Goal: Task Accomplishment & Management: Complete application form

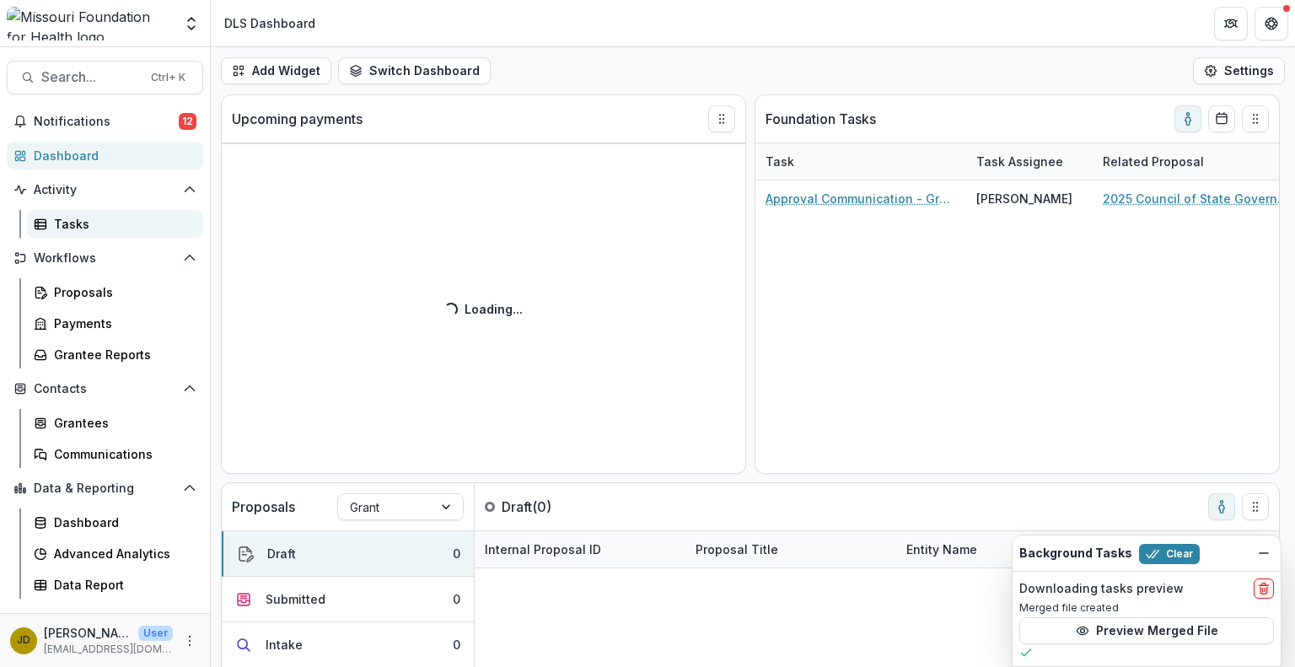
click at [88, 220] on div "Tasks" at bounding box center [122, 224] width 136 height 18
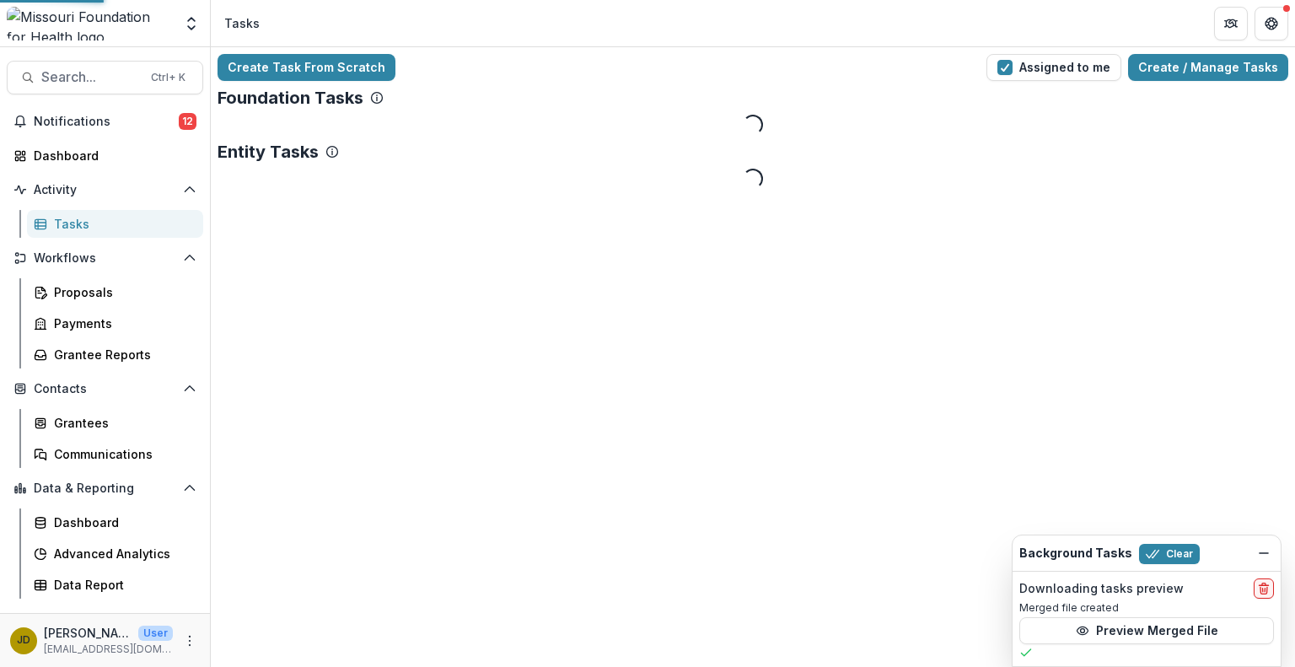
click at [88, 220] on div "Tasks" at bounding box center [122, 224] width 136 height 18
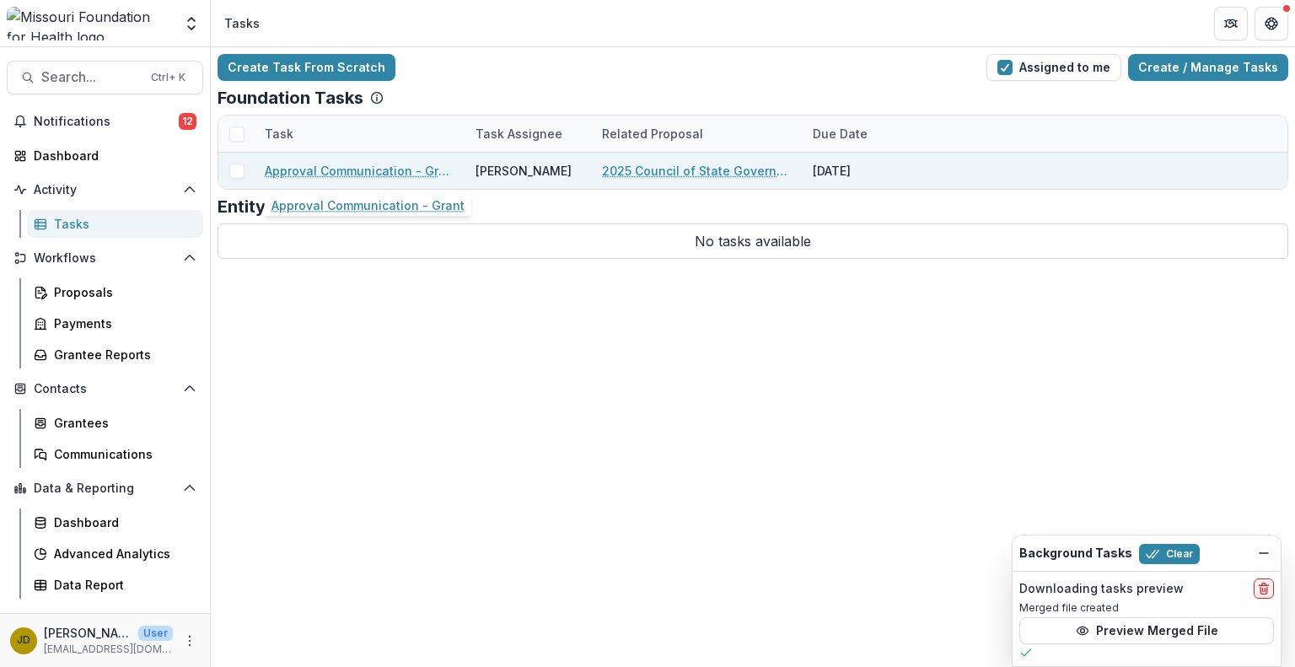
click at [355, 170] on link "Approval Communication - Grant" at bounding box center [360, 171] width 191 height 18
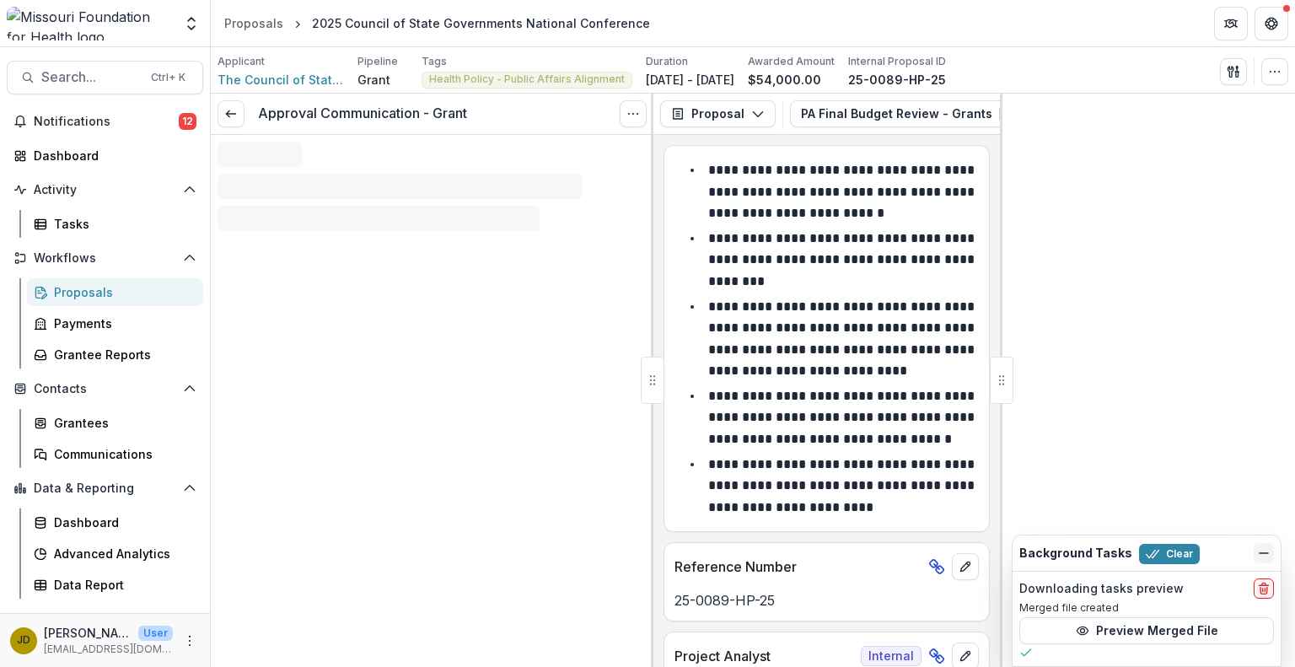
click at [1268, 553] on line "Dismiss" at bounding box center [1264, 553] width 8 height 0
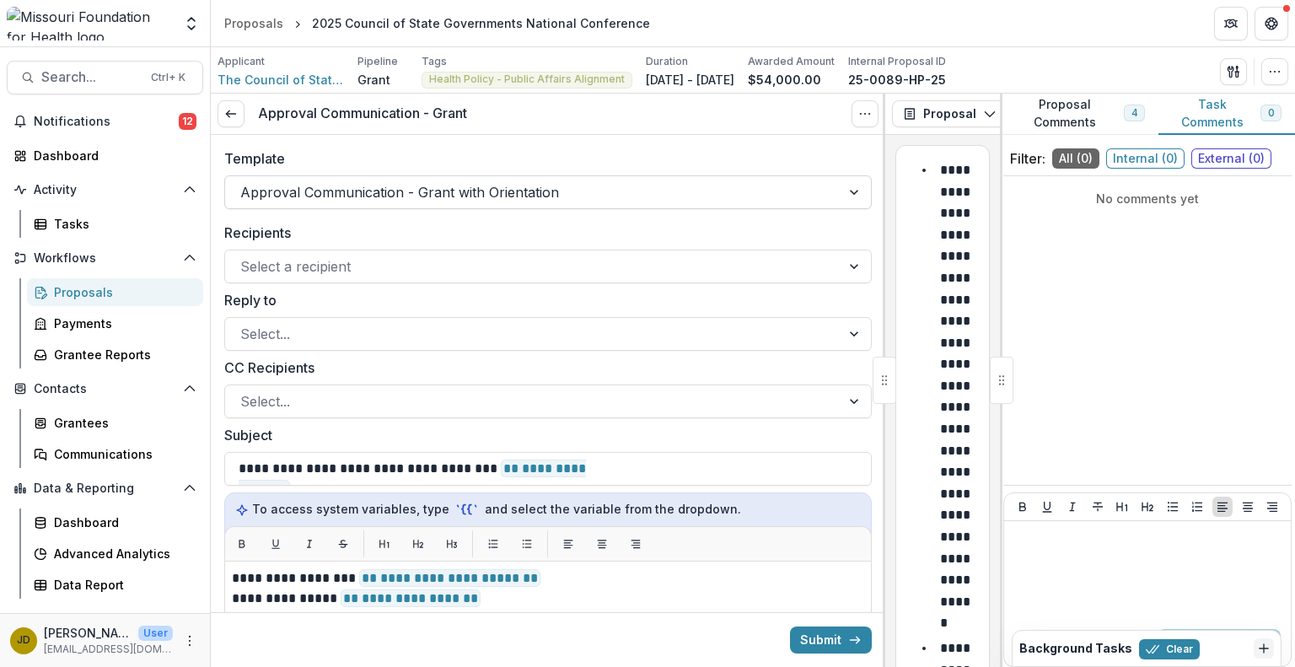
click at [848, 197] on div at bounding box center [856, 192] width 30 height 32
click at [841, 190] on div at bounding box center [856, 192] width 30 height 32
click at [849, 190] on div at bounding box center [856, 192] width 30 height 32
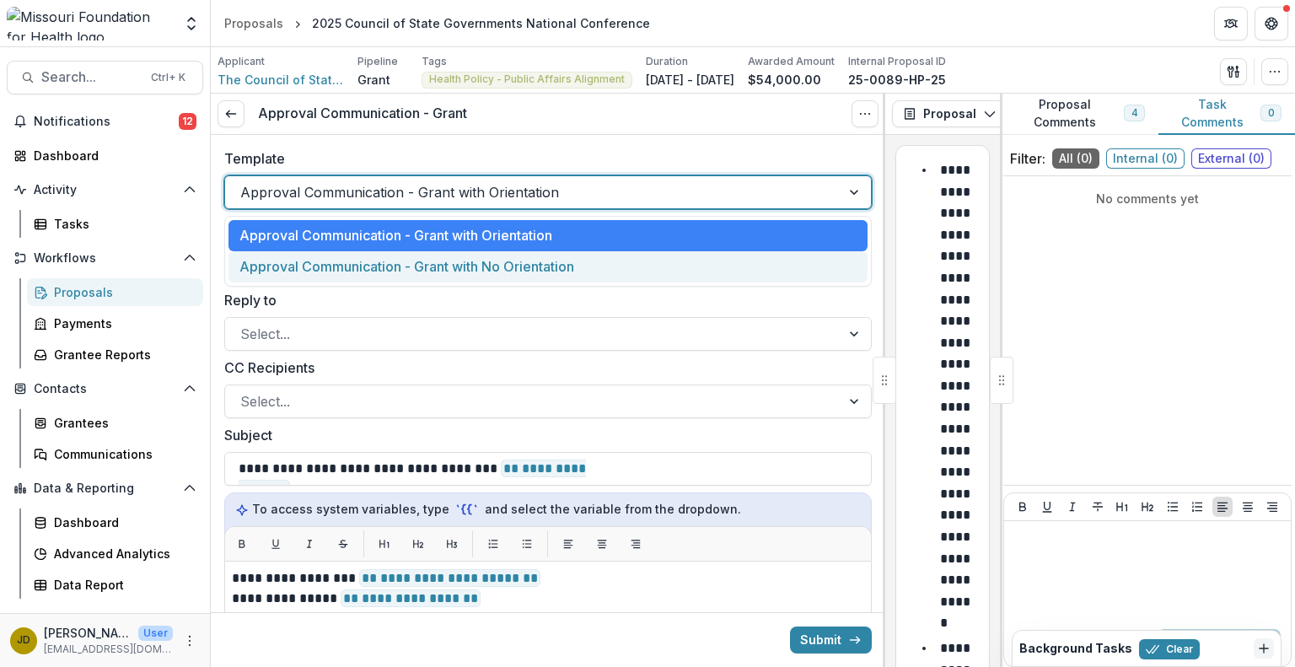
click at [579, 265] on div "Approval Communication - Grant with No Orientation" at bounding box center [548, 266] width 639 height 31
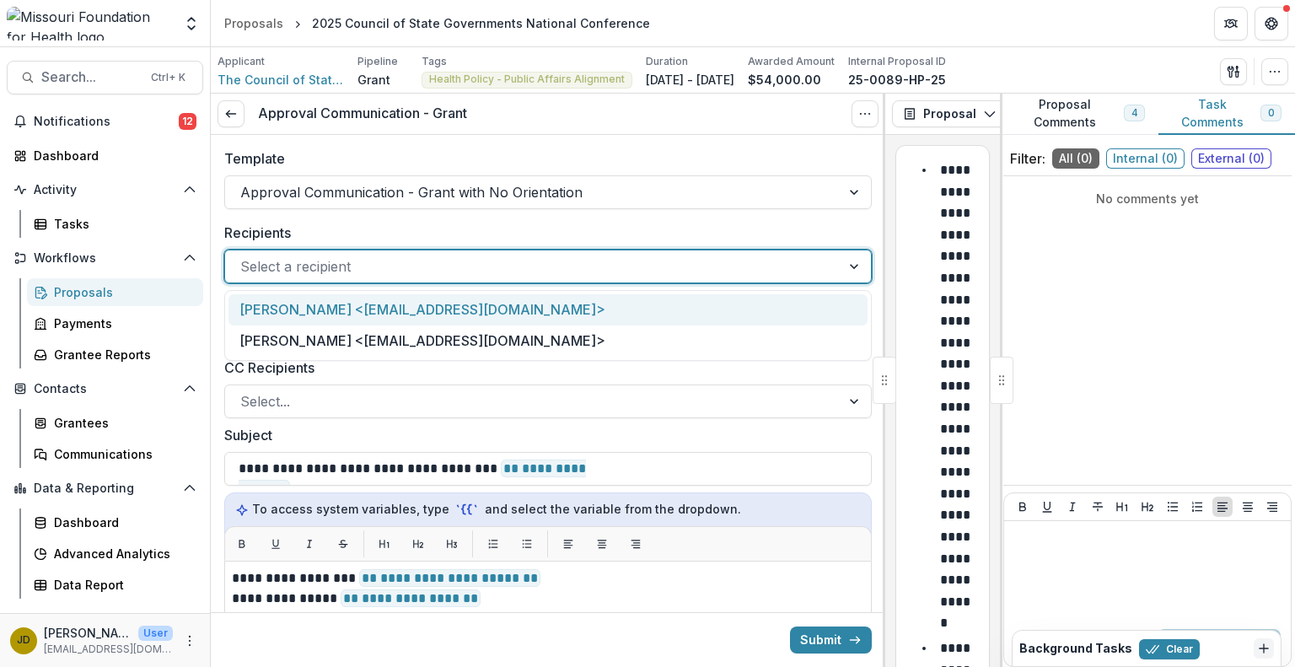
click at [579, 265] on div at bounding box center [532, 267] width 585 height 24
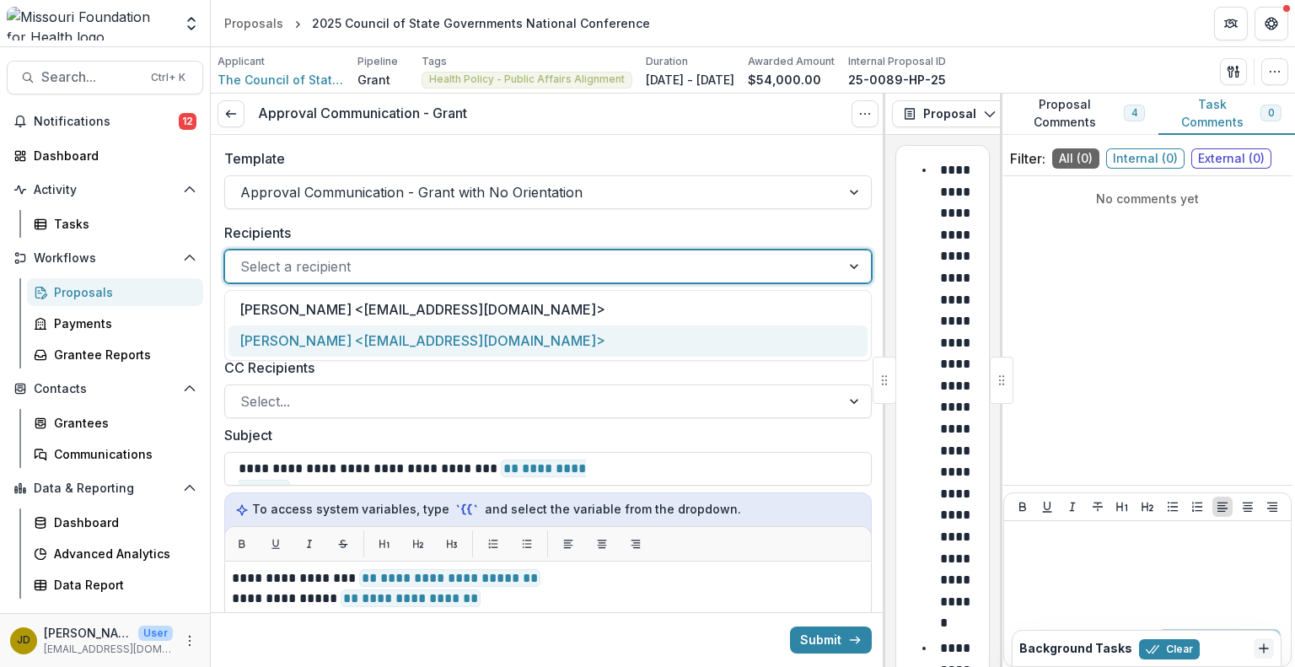
click at [503, 335] on div "[PERSON_NAME] <[EMAIL_ADDRESS][DOMAIN_NAME]>" at bounding box center [548, 341] width 639 height 31
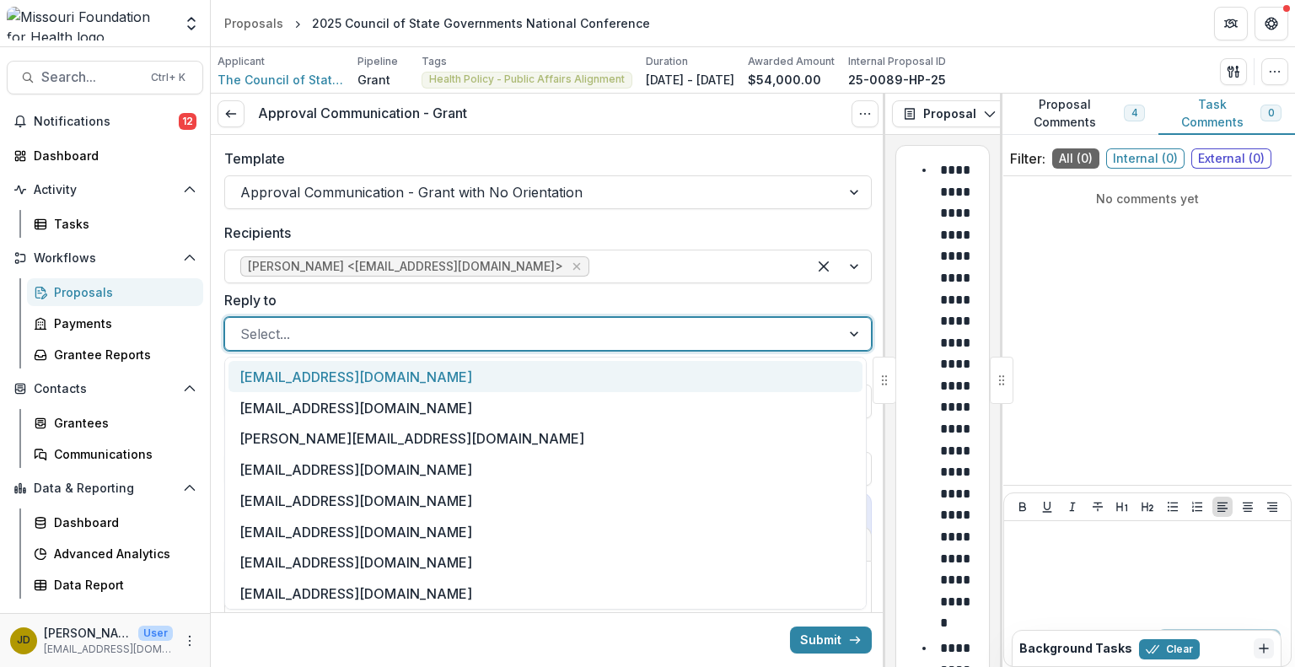
click at [479, 334] on div at bounding box center [532, 334] width 585 height 24
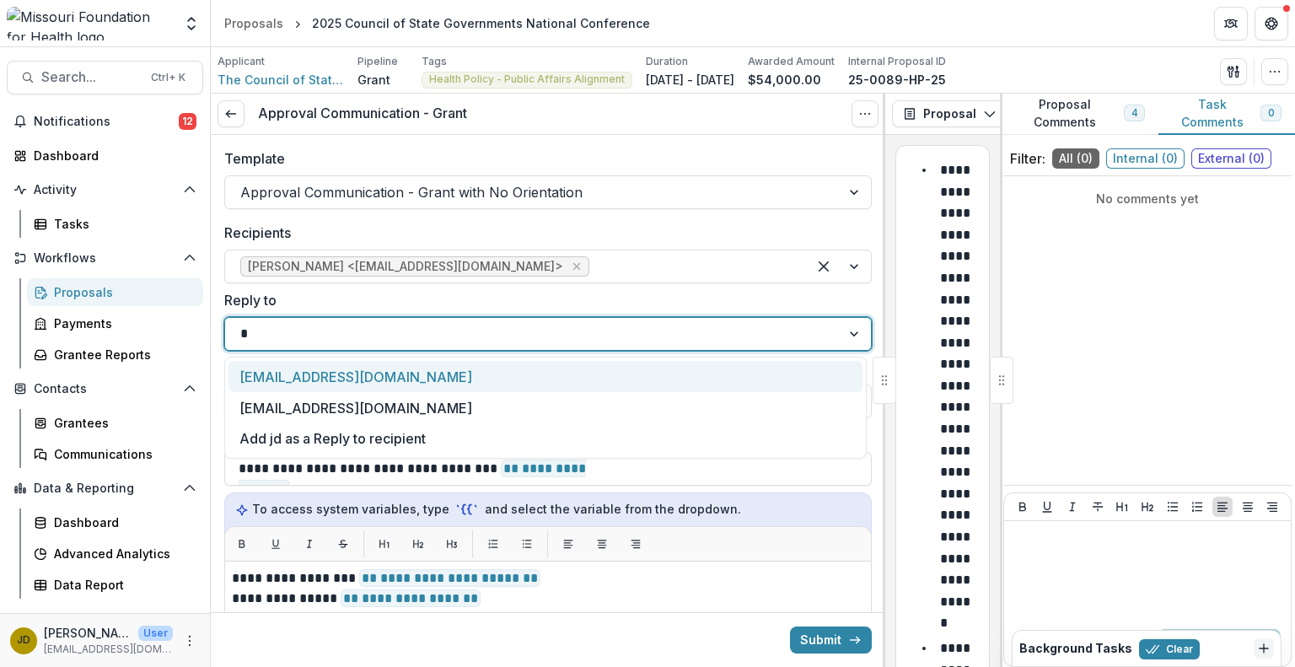
type input "**"
click at [371, 380] on div "[EMAIL_ADDRESS][DOMAIN_NAME]" at bounding box center [546, 376] width 634 height 31
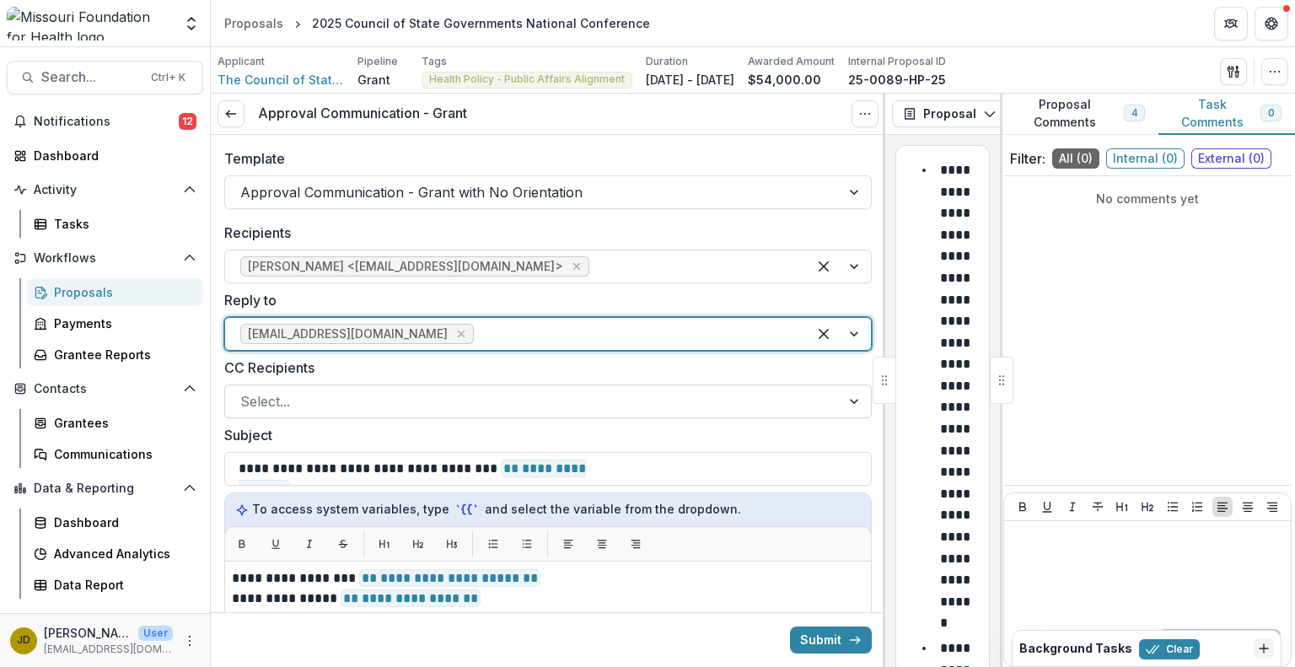
click at [347, 397] on div at bounding box center [532, 402] width 585 height 24
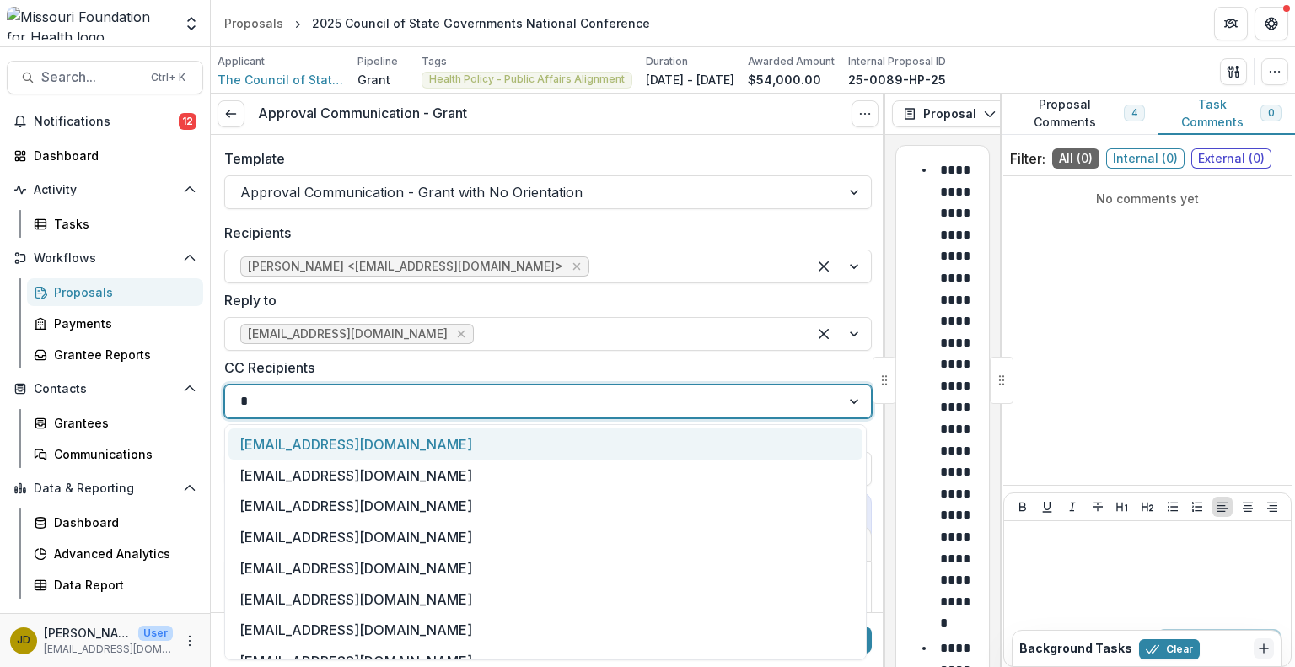
type input "**"
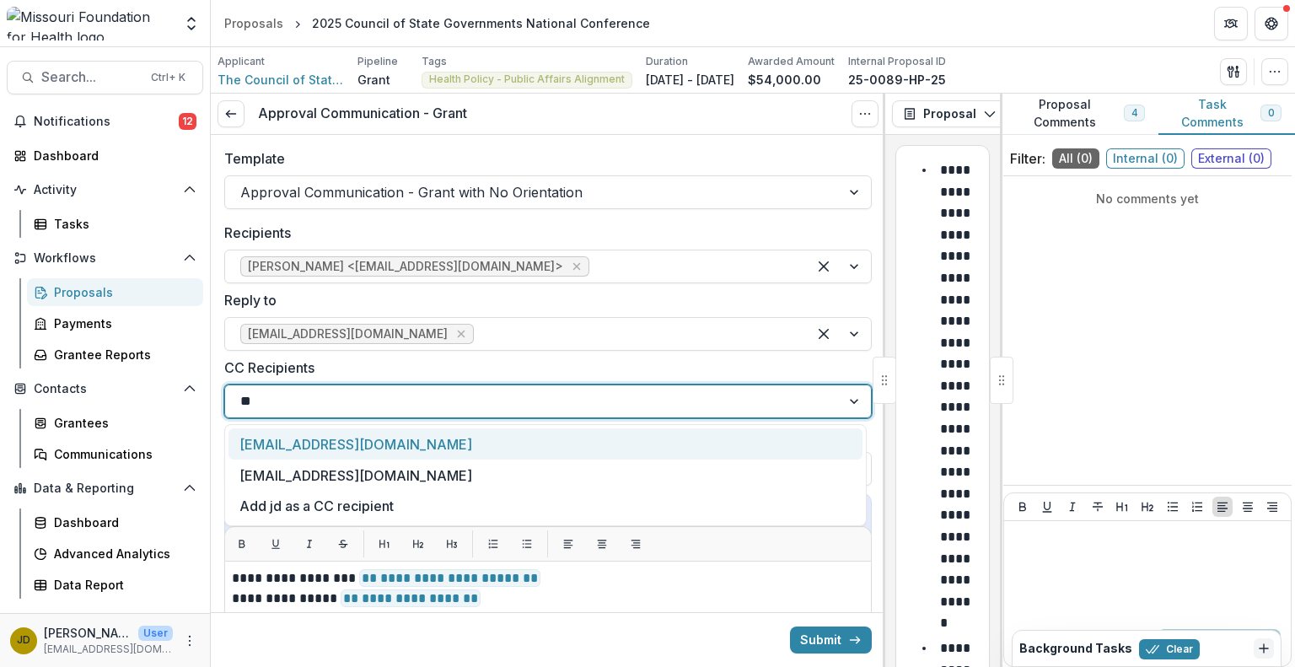
click at [326, 439] on div "[EMAIL_ADDRESS][DOMAIN_NAME]" at bounding box center [546, 443] width 634 height 31
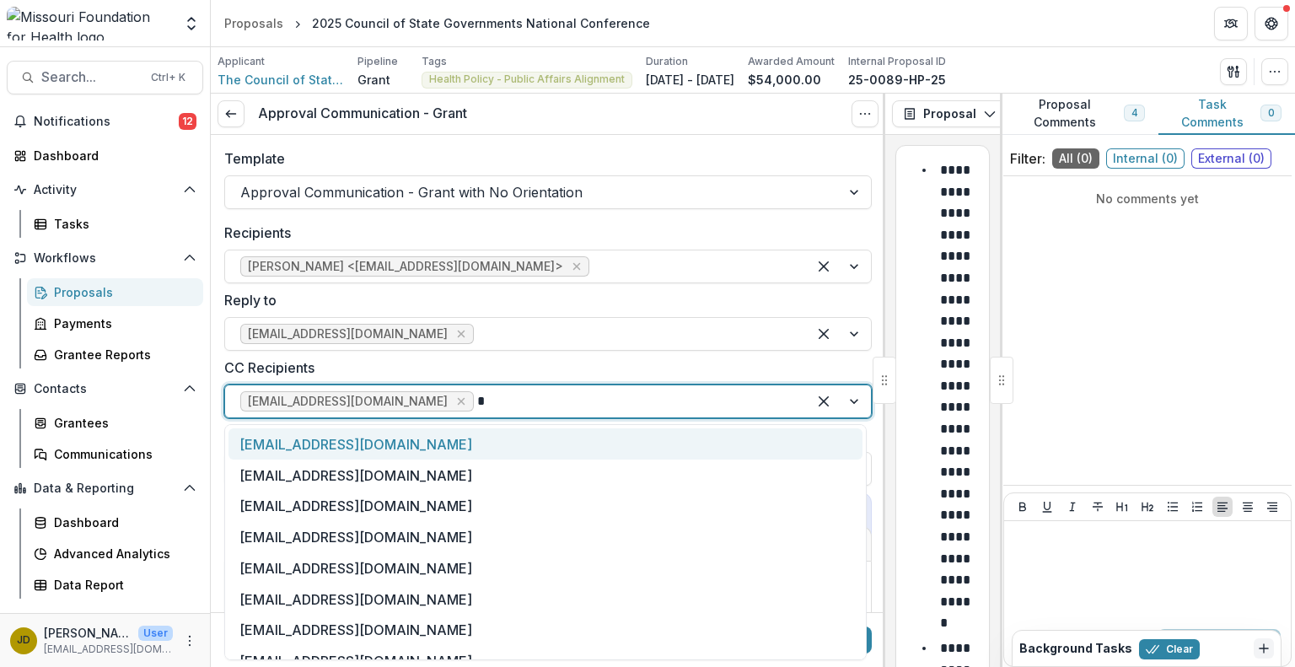
type input "**"
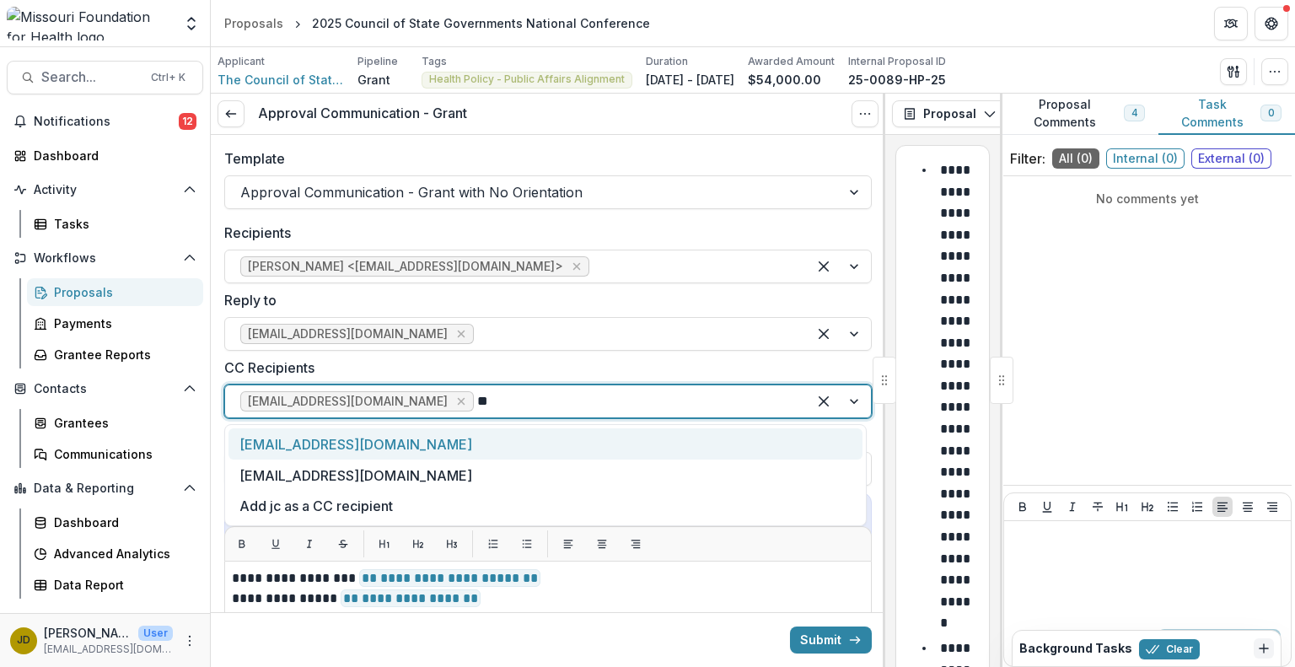
click at [326, 439] on div "[EMAIL_ADDRESS][DOMAIN_NAME]" at bounding box center [546, 443] width 634 height 31
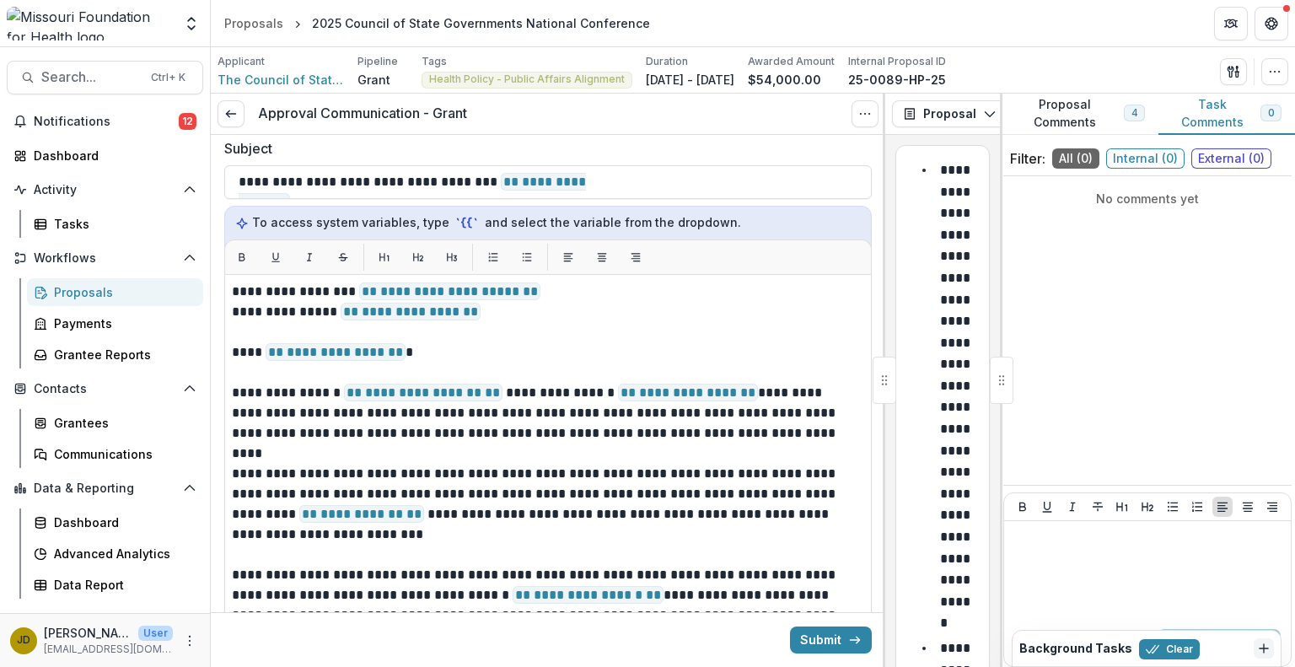
scroll to position [290, 0]
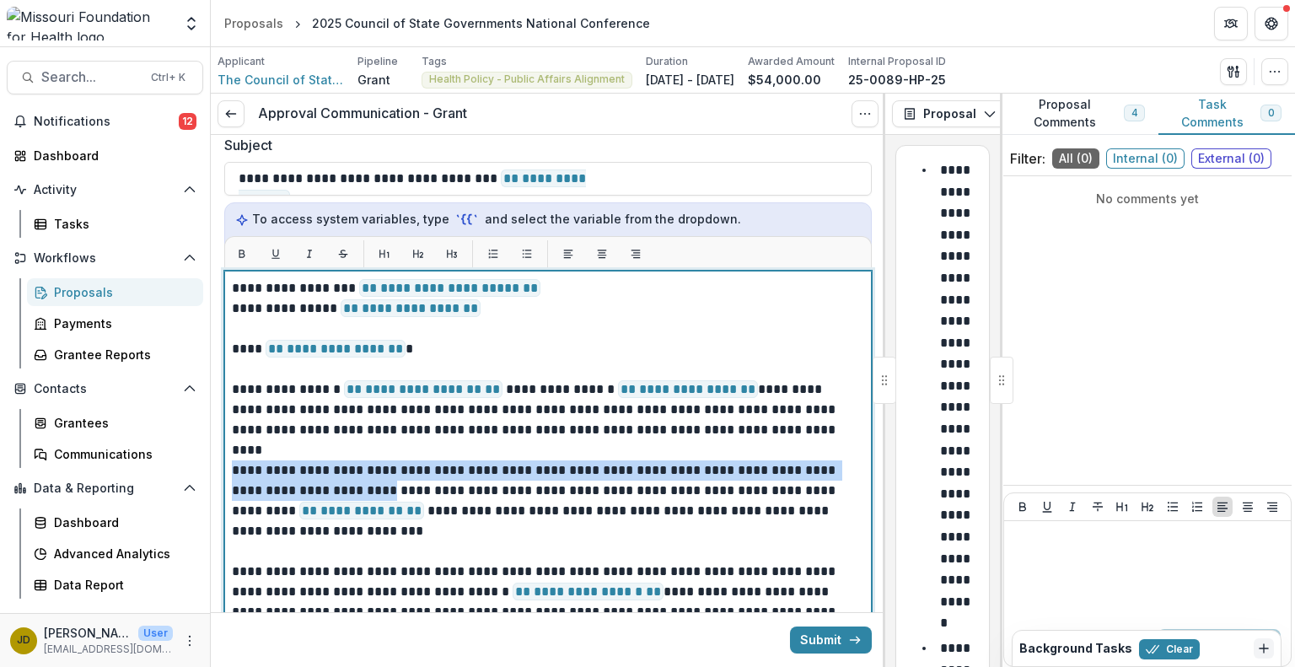
drag, startPoint x: 394, startPoint y: 485, endPoint x: 226, endPoint y: 468, distance: 168.7
click at [226, 468] on div "**********" at bounding box center [548, 482] width 648 height 422
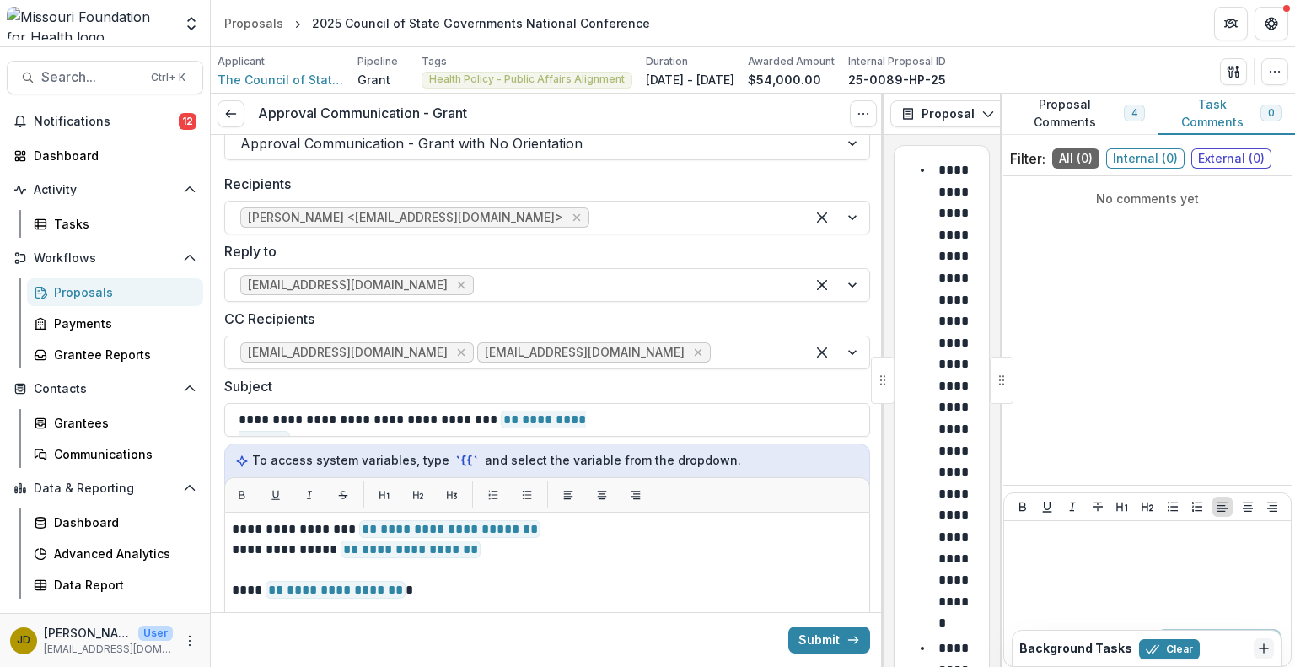
scroll to position [0, 0]
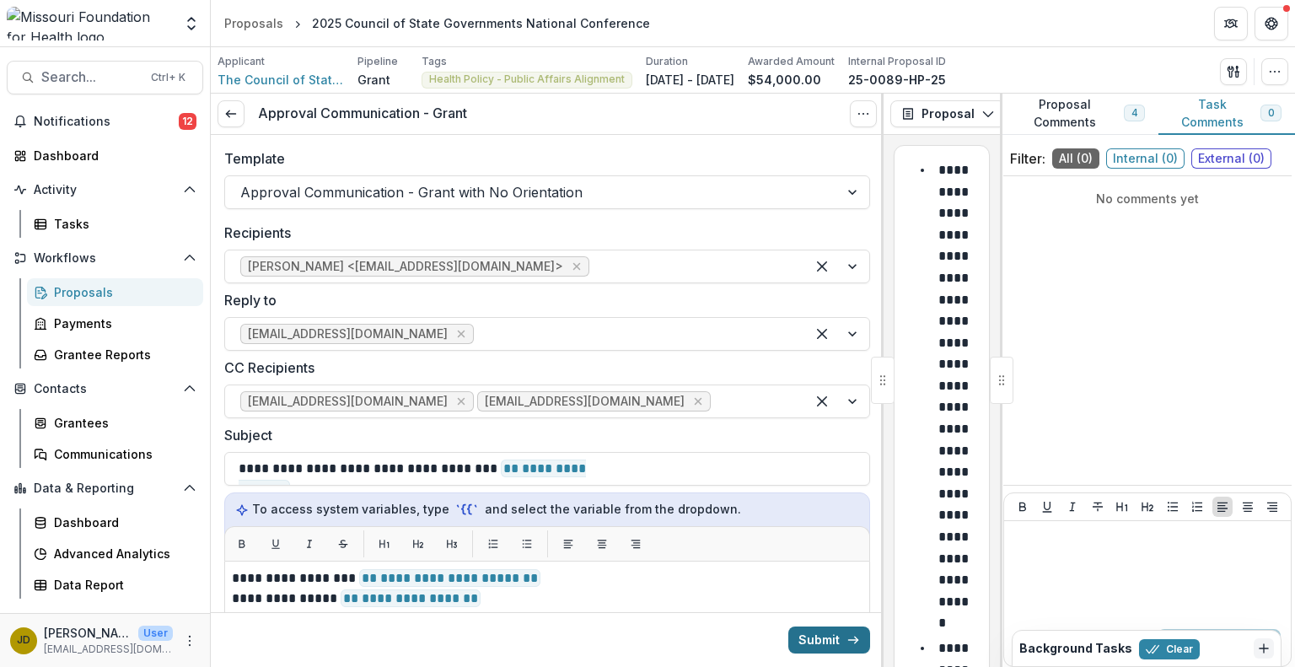
click at [830, 638] on button "Submit" at bounding box center [830, 640] width 82 height 27
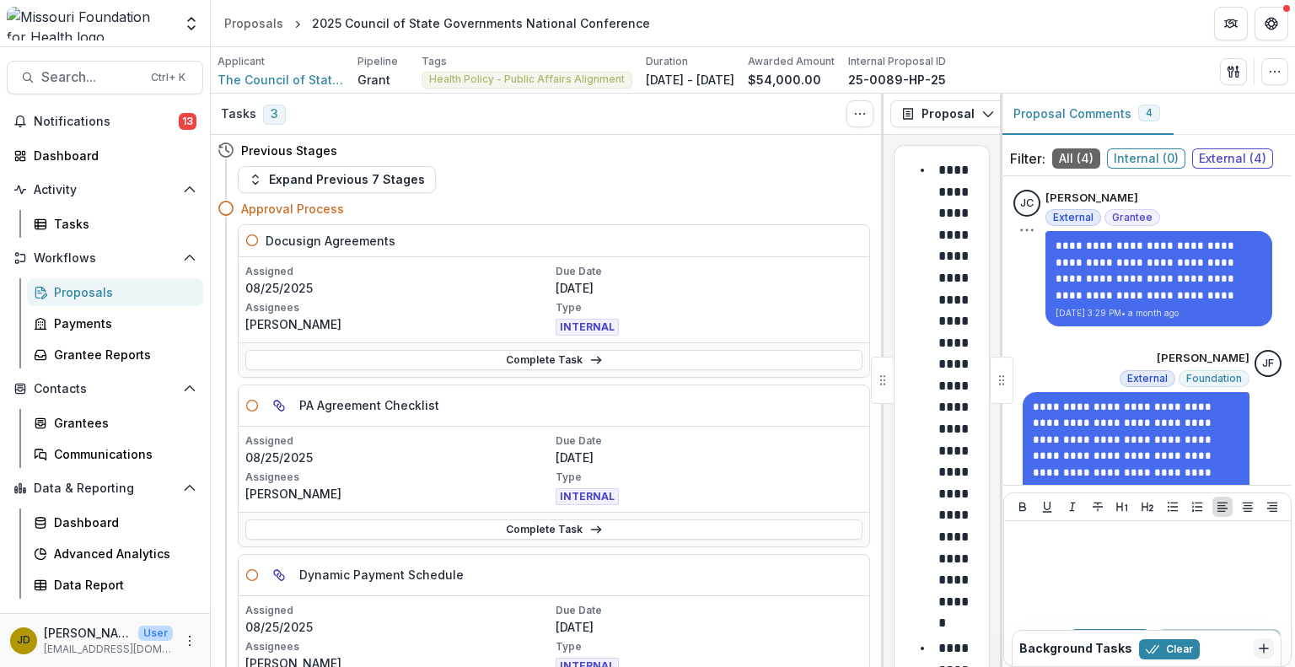
click at [1200, 191] on div "**********" at bounding box center [1159, 258] width 227 height 137
click at [118, 116] on span "Notifications" at bounding box center [106, 122] width 145 height 14
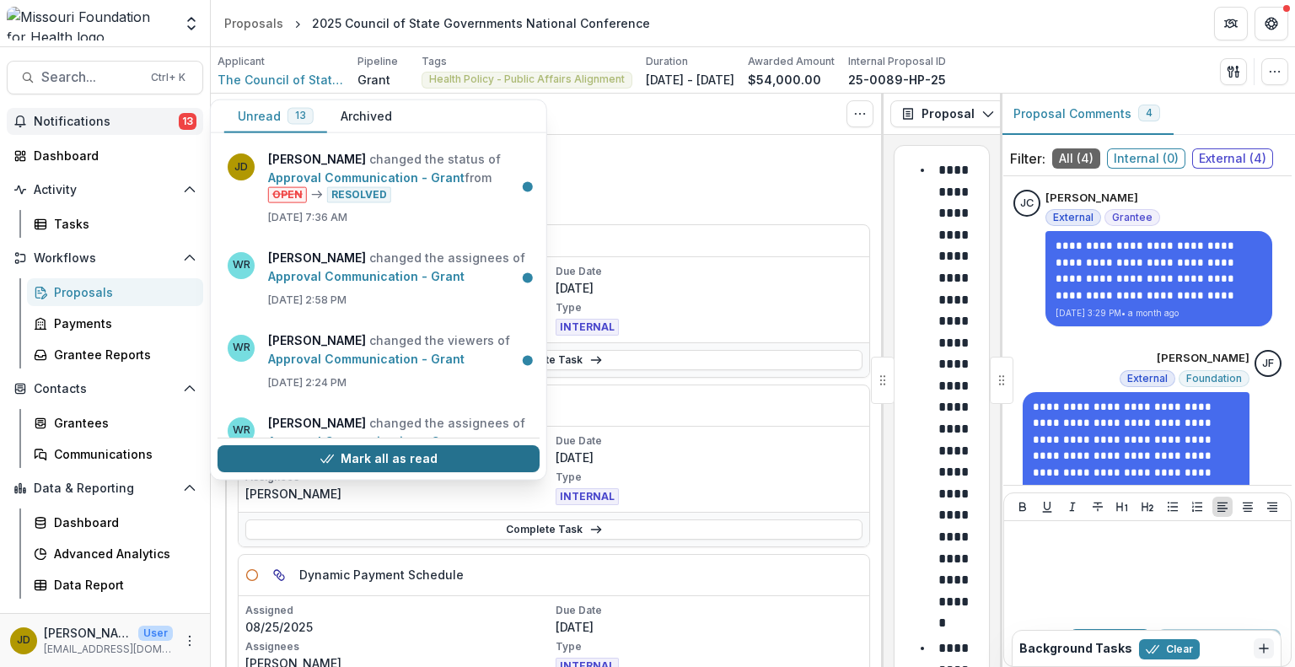
click at [374, 454] on button "Mark all as read" at bounding box center [379, 459] width 322 height 27
